Goal: Task Accomplishment & Management: Use online tool/utility

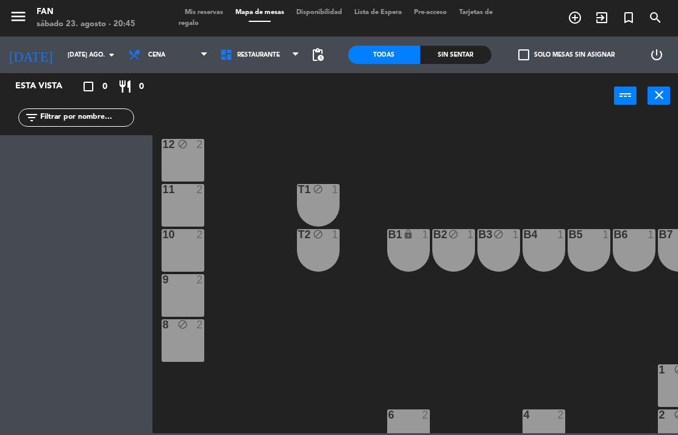
select select "es"
select select "dinner"
select select
click at [62, 55] on input "[DATE] ago." at bounding box center [107, 55] width 90 height 20
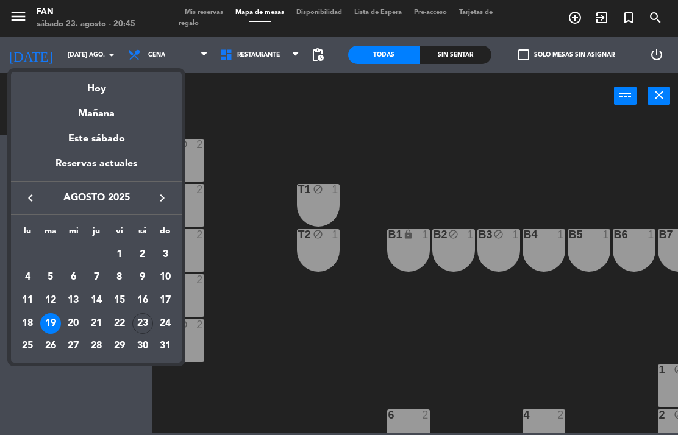
click at [142, 326] on div "23" at bounding box center [142, 323] width 21 height 21
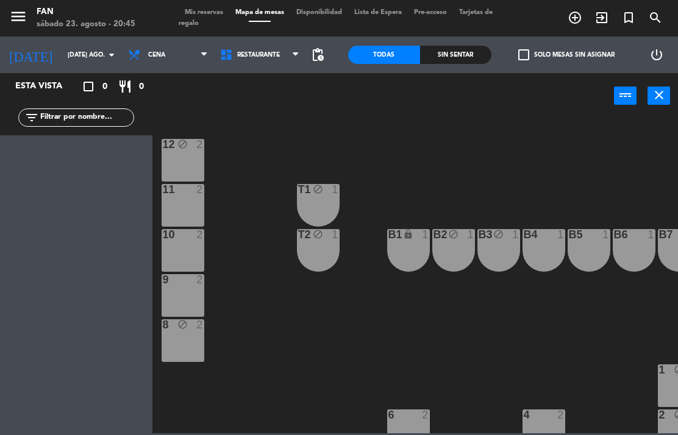
type input "sáb. 23 ago."
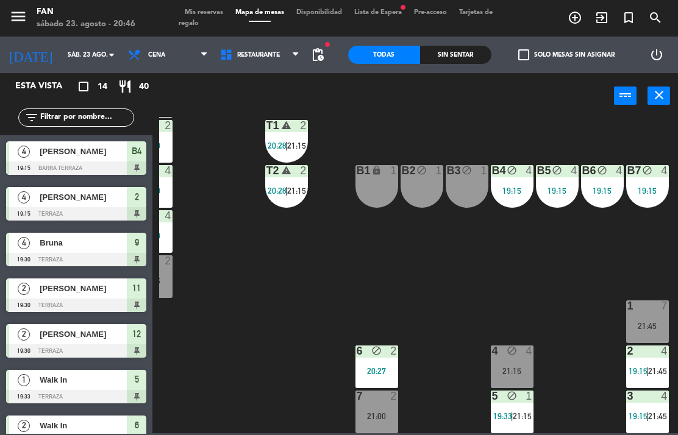
scroll to position [64, 32]
click at [504, 408] on div "5 block 1 19:33 | 21:15" at bounding box center [512, 412] width 43 height 43
click at [414, 281] on div "12 2 19:30 | 21:30 11 block 2 19:30 T1 warning 2 20:28 | 21:15 10 block 4 19:30…" at bounding box center [418, 275] width 519 height 316
click at [499, 363] on div "4 block 4 21:15" at bounding box center [512, 367] width 43 height 43
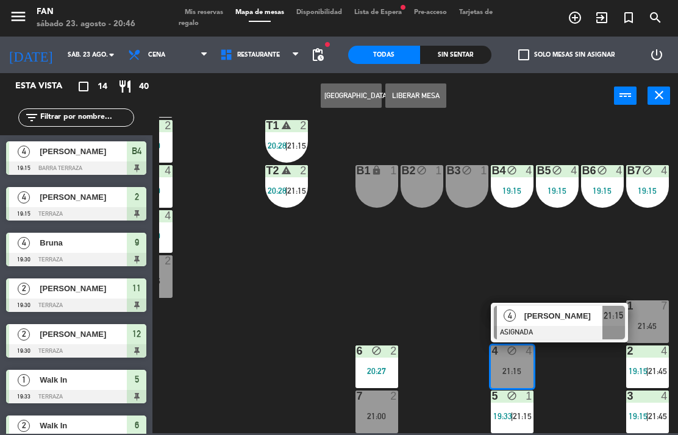
click at [425, 93] on button "Liberar Mesa" at bounding box center [415, 96] width 61 height 24
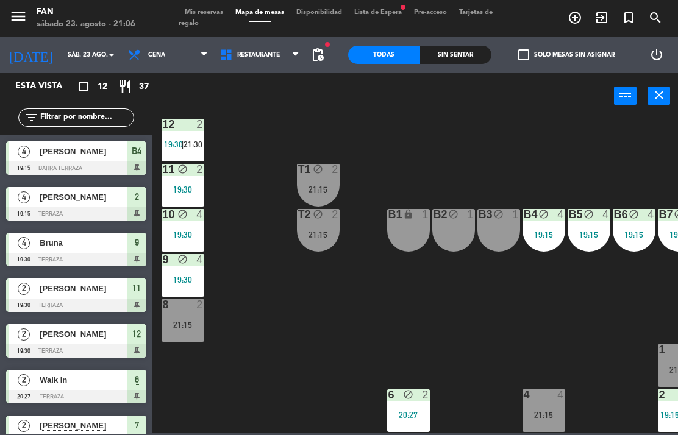
scroll to position [18, 0]
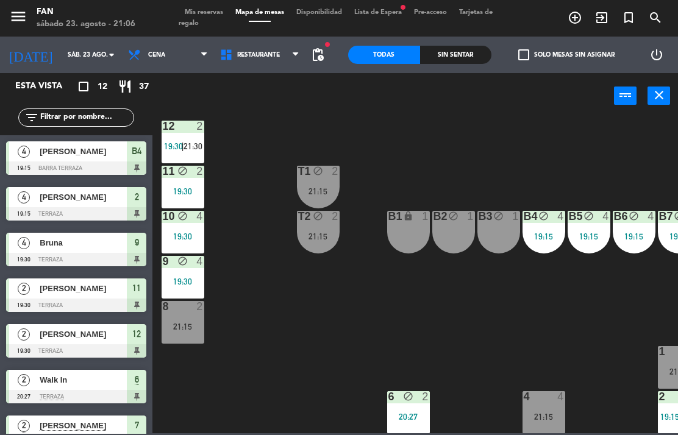
click at [385, 15] on span "Lista de Espera fiber_manual_record" at bounding box center [378, 12] width 60 height 7
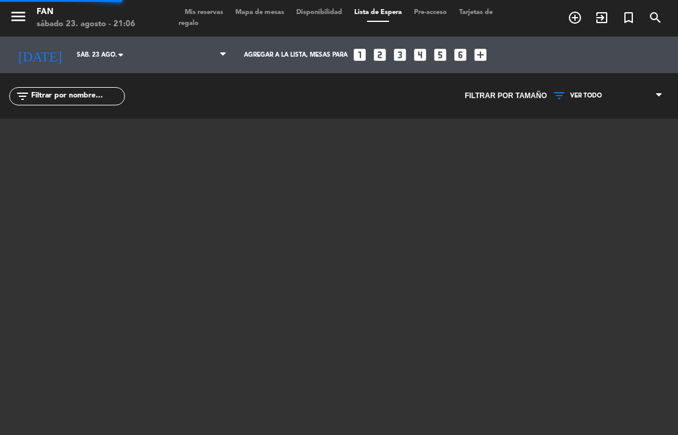
click at [390, 14] on span "Lista de Espera" at bounding box center [378, 12] width 60 height 7
select select "dinner"
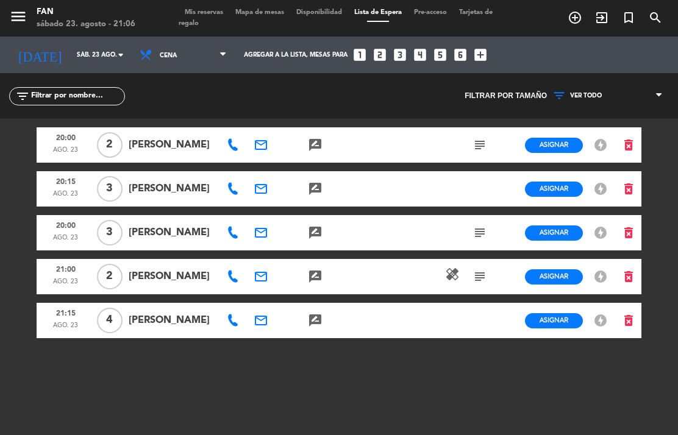
click at [258, 5] on div "menu Fan sábado 23. agosto - 21:06 Mis reservas Mapa de mesas Disponibilidad Li…" at bounding box center [339, 18] width 678 height 37
click at [258, 15] on span "Mapa de mesas" at bounding box center [259, 12] width 61 height 7
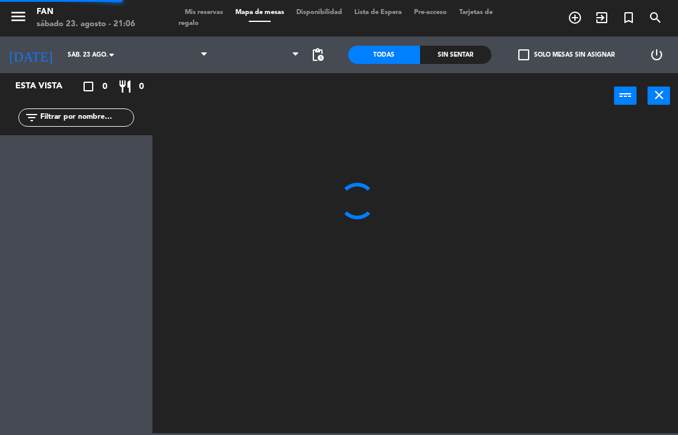
select select "dinner"
select select
